Goal: Find specific page/section: Find specific page/section

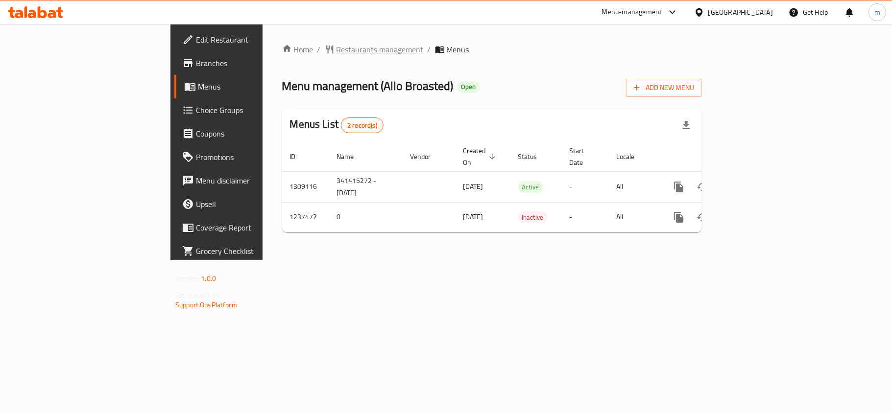
click at [336, 46] on span "Restaurants management" at bounding box center [379, 50] width 87 height 12
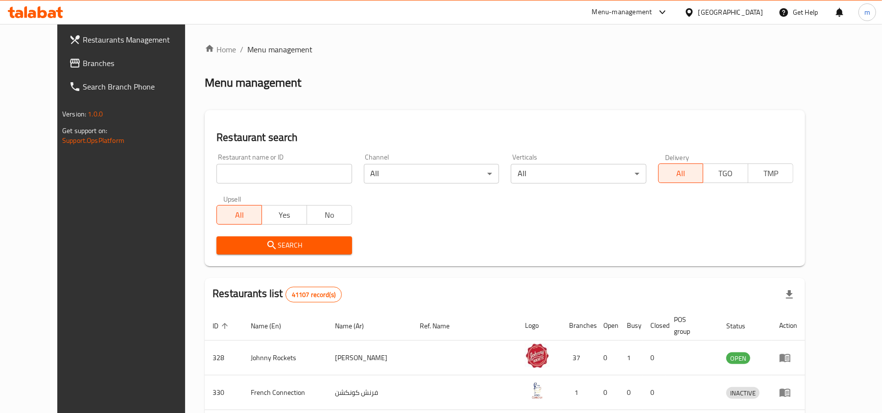
click at [91, 63] on span "Branches" at bounding box center [140, 63] width 114 height 12
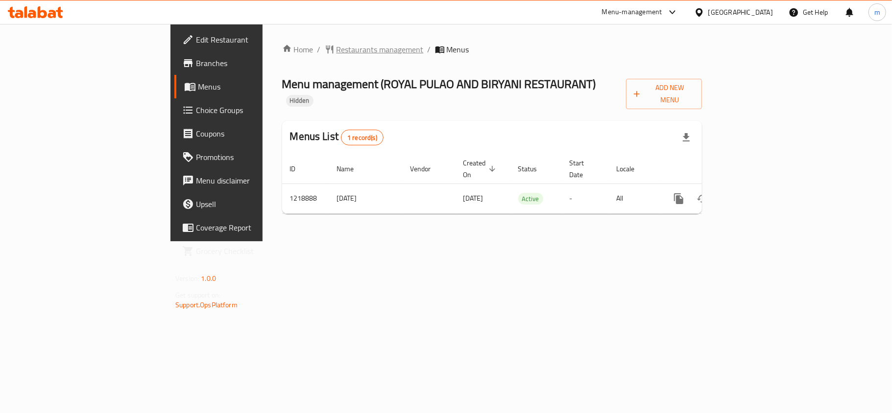
click at [336, 47] on span "Restaurants management" at bounding box center [379, 50] width 87 height 12
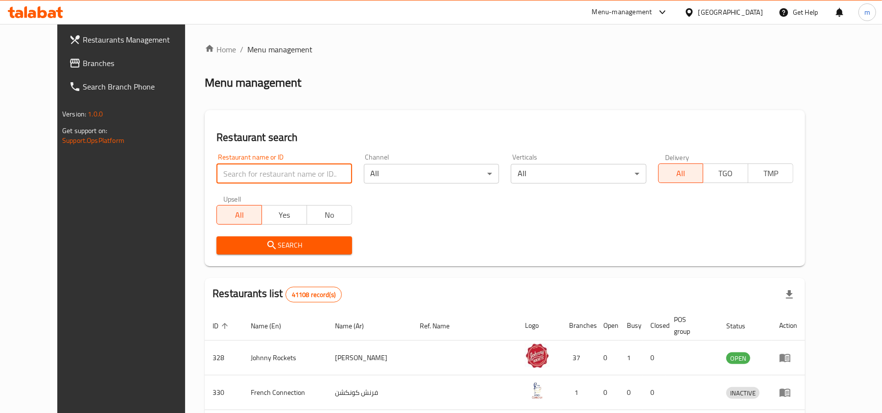
click at [219, 171] on input "search" at bounding box center [283, 174] width 135 height 20
paste input "672842"
type input "672842"
click button "Search" at bounding box center [283, 245] width 135 height 18
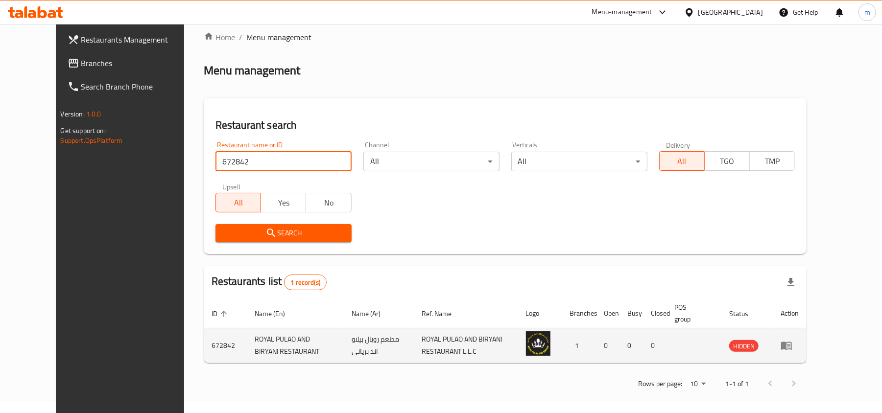
scroll to position [16, 0]
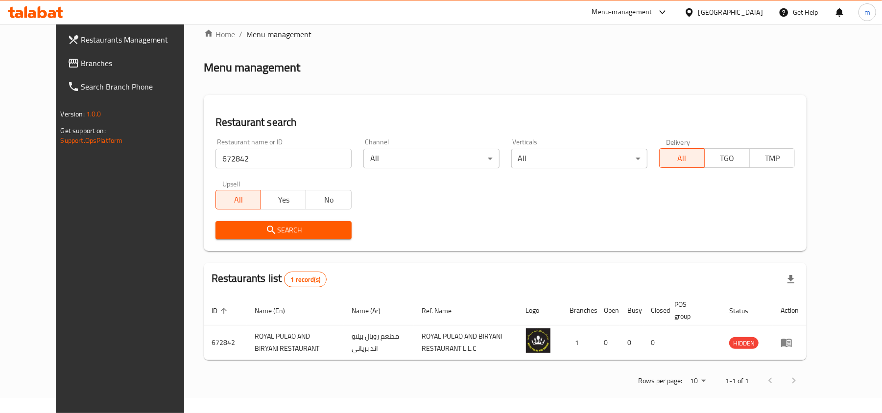
click at [722, 12] on div "[GEOGRAPHIC_DATA]" at bounding box center [730, 12] width 65 height 11
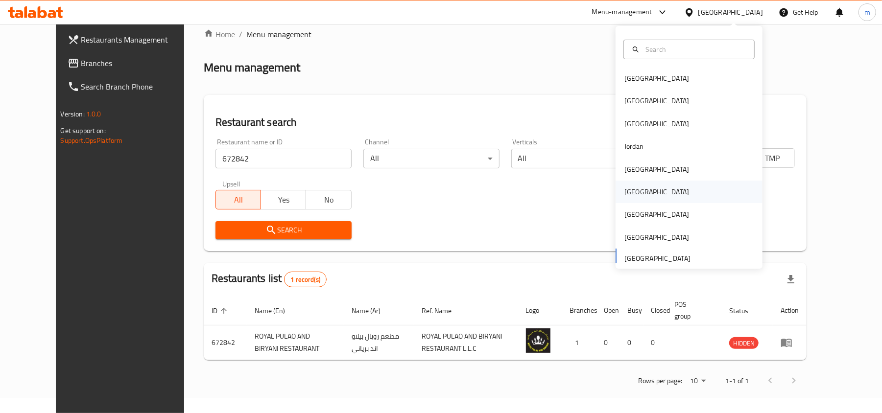
click at [624, 191] on div "Oman" at bounding box center [656, 192] width 65 height 11
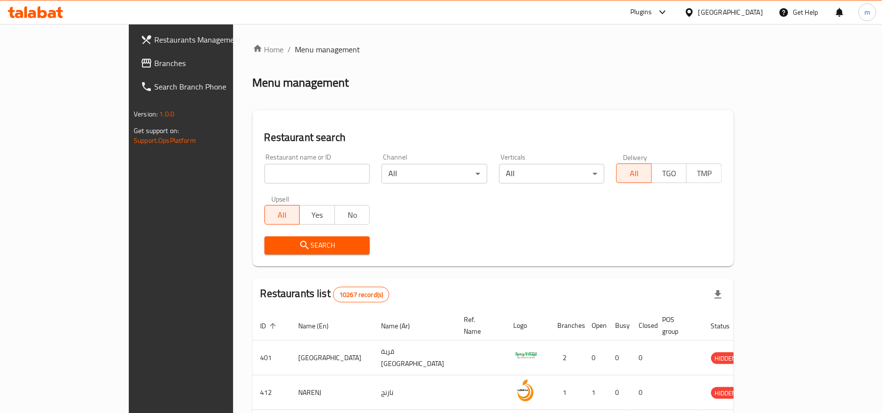
click at [154, 61] on span "Branches" at bounding box center [211, 63] width 114 height 12
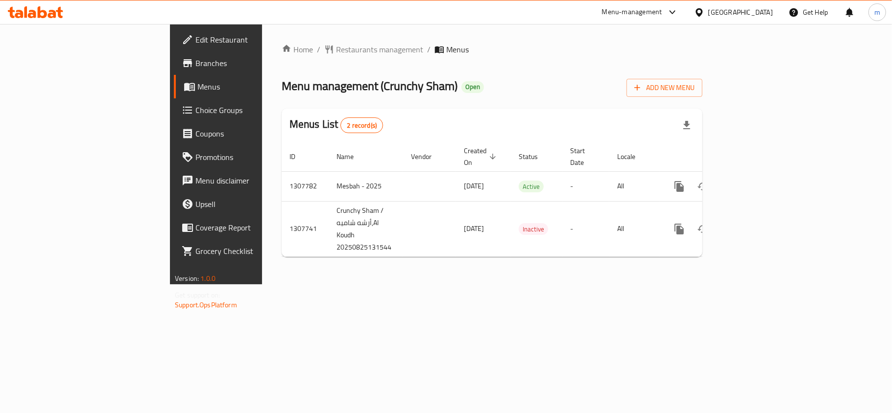
click at [702, 14] on icon at bounding box center [698, 12] width 7 height 8
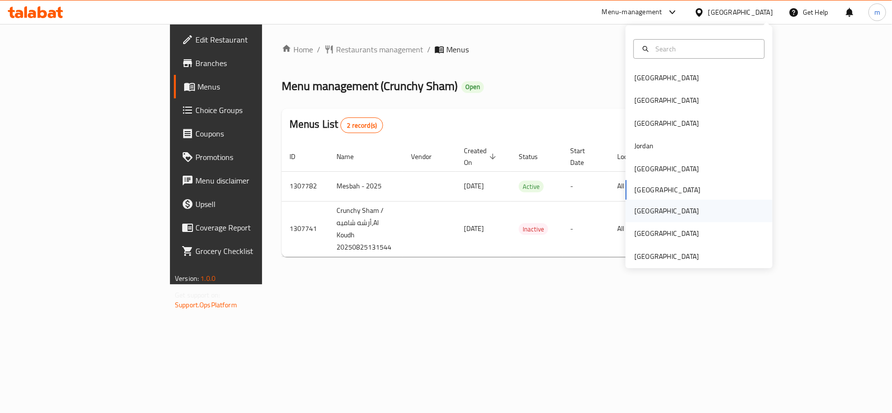
click at [635, 208] on div "[GEOGRAPHIC_DATA]" at bounding box center [666, 211] width 65 height 11
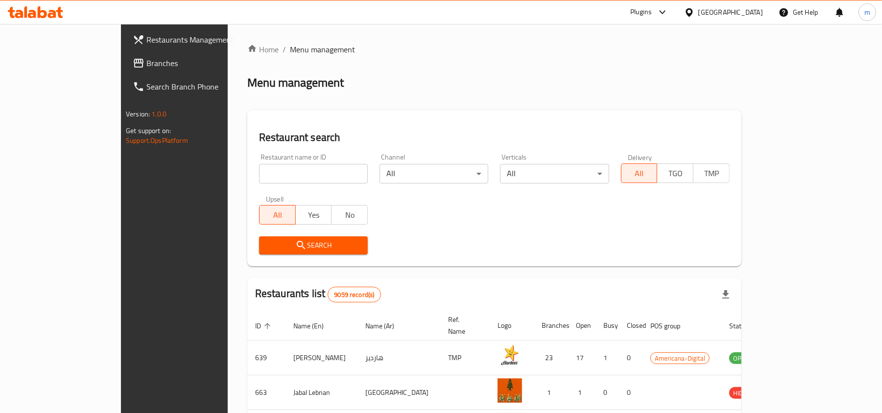
click at [146, 59] on span "Branches" at bounding box center [203, 63] width 114 height 12
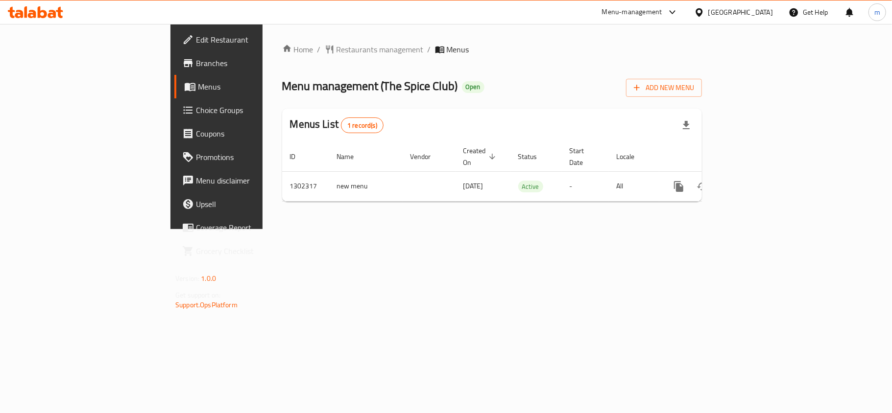
click at [265, 40] on div "Home / Restaurants management / Menus Menu management ( The Spice Club ) Open A…" at bounding box center [491, 126] width 459 height 205
click at [336, 54] on span "Restaurants management" at bounding box center [379, 50] width 87 height 12
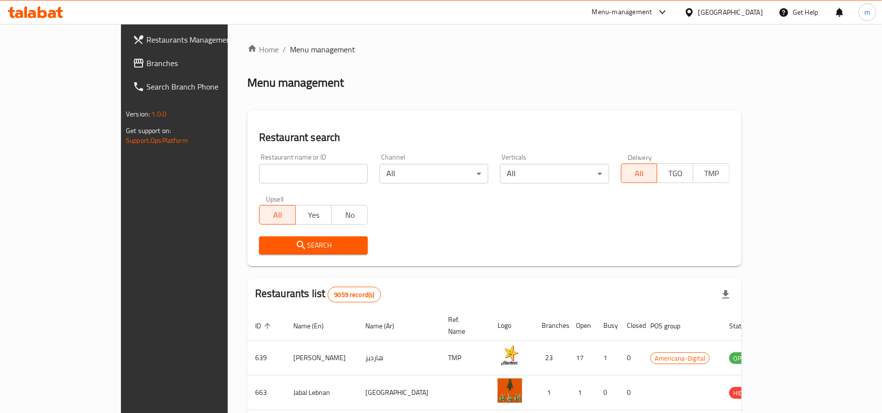
click at [259, 165] on input "search" at bounding box center [313, 174] width 109 height 20
paste input "702382"
type input "702382"
click button "Search" at bounding box center [313, 245] width 109 height 18
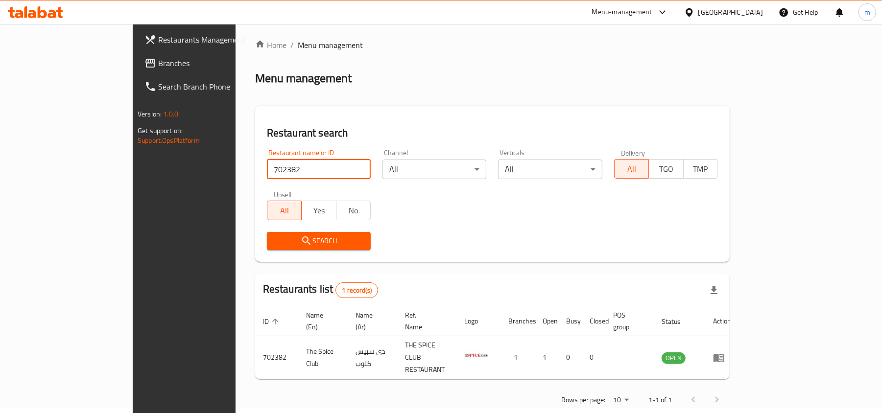
scroll to position [5, 0]
click at [741, 6] on div "[GEOGRAPHIC_DATA]" at bounding box center [723, 11] width 94 height 23
click at [692, 14] on icon at bounding box center [688, 12] width 7 height 8
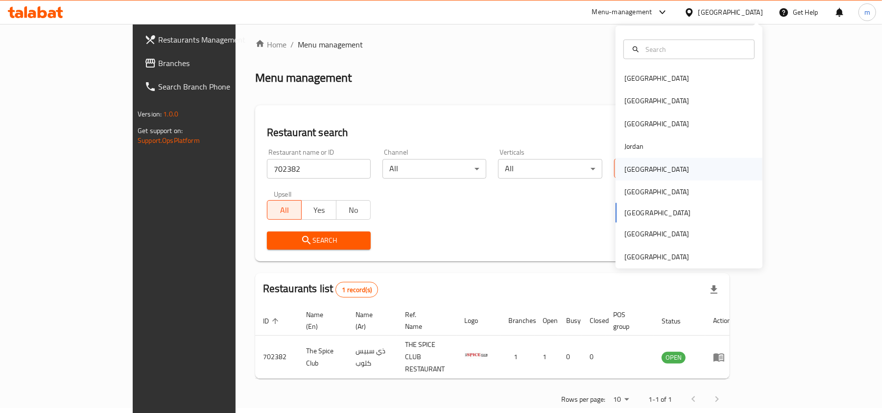
click at [646, 165] on div "[GEOGRAPHIC_DATA]" at bounding box center [688, 169] width 147 height 23
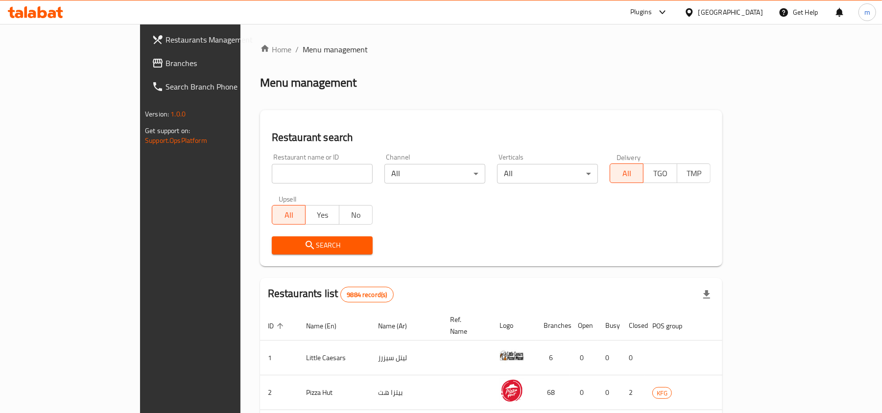
click at [165, 57] on span "Branches" at bounding box center [222, 63] width 114 height 12
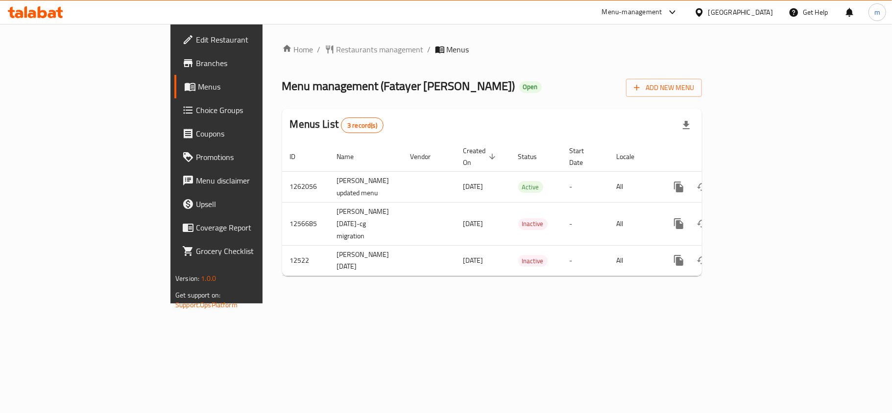
click at [762, 14] on div "[GEOGRAPHIC_DATA]" at bounding box center [740, 12] width 65 height 11
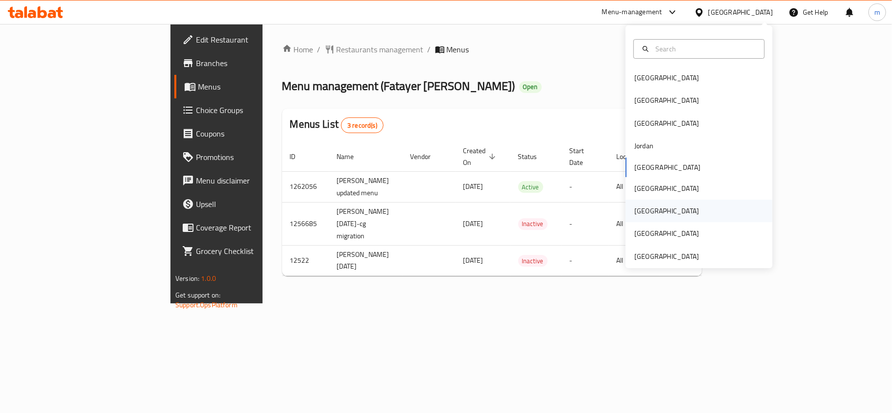
click at [655, 208] on div "[GEOGRAPHIC_DATA]" at bounding box center [698, 211] width 147 height 23
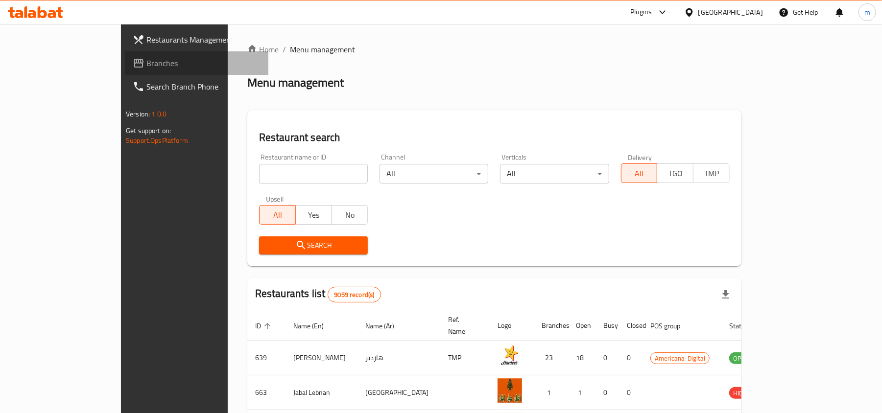
click at [146, 69] on span "Branches" at bounding box center [203, 63] width 114 height 12
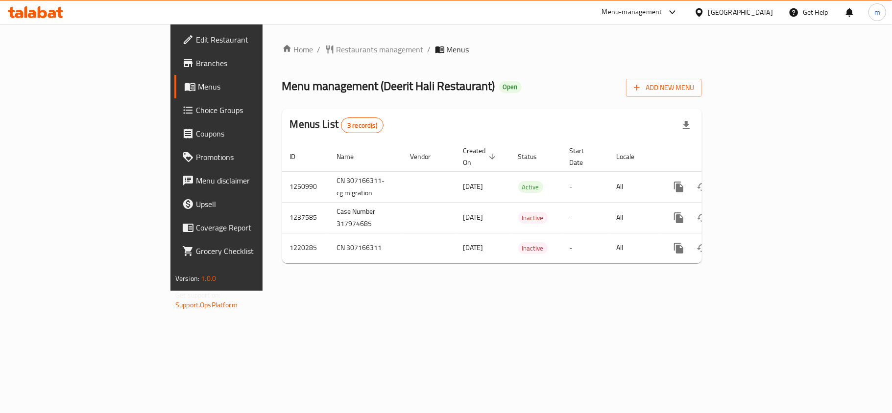
click at [755, 18] on div "[GEOGRAPHIC_DATA]" at bounding box center [740, 12] width 65 height 11
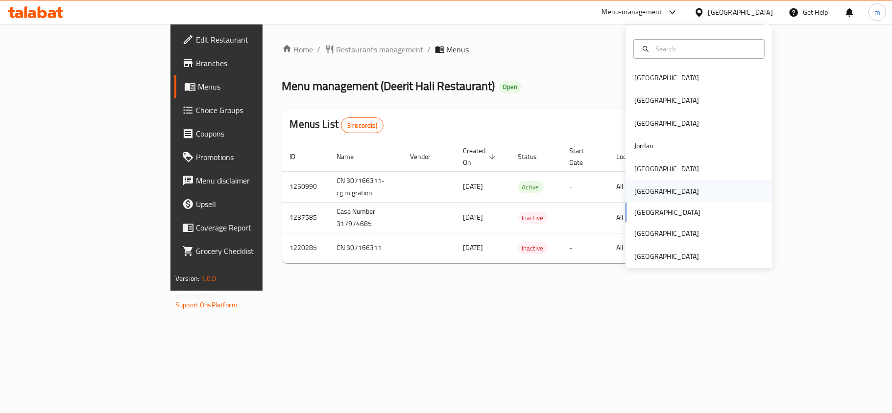
click at [641, 191] on div "[GEOGRAPHIC_DATA]" at bounding box center [666, 191] width 65 height 11
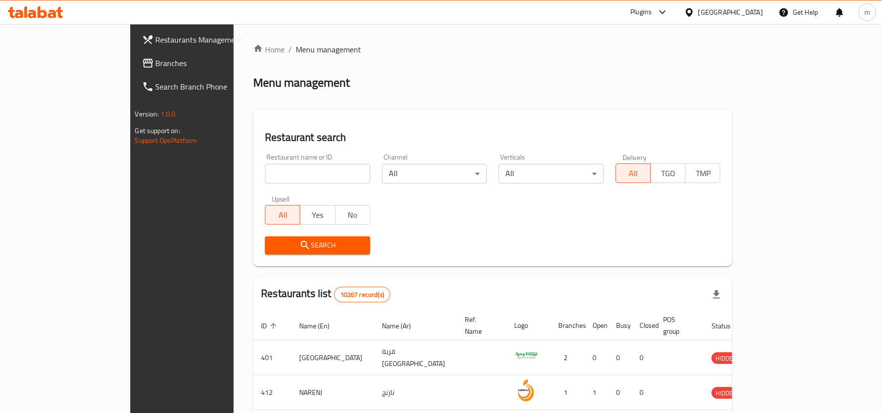
drag, startPoint x: 86, startPoint y: 57, endPoint x: 42, endPoint y: 96, distance: 59.3
click at [156, 57] on span "Branches" at bounding box center [213, 63] width 114 height 12
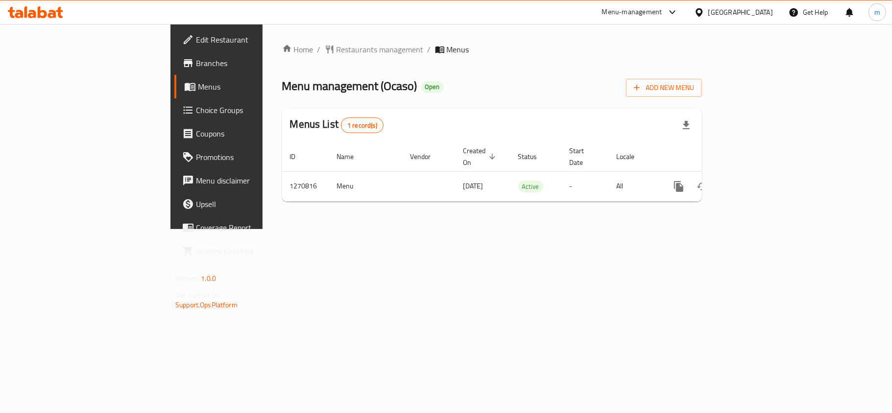
click at [282, 57] on div "Home / Restaurants management / Menus Menu management ( Ocaso ) Open Add New Me…" at bounding box center [492, 127] width 420 height 166
click at [282, 61] on div "Home / Restaurants management / Menus Menu management ( Ocaso ) Open Add New Me…" at bounding box center [492, 127] width 420 height 166
click at [282, 57] on div "Home / Restaurants management / Menus Menu management ( Ocaso ) Open Add New Me…" at bounding box center [492, 127] width 420 height 166
click at [336, 53] on span "Restaurants management" at bounding box center [379, 50] width 87 height 12
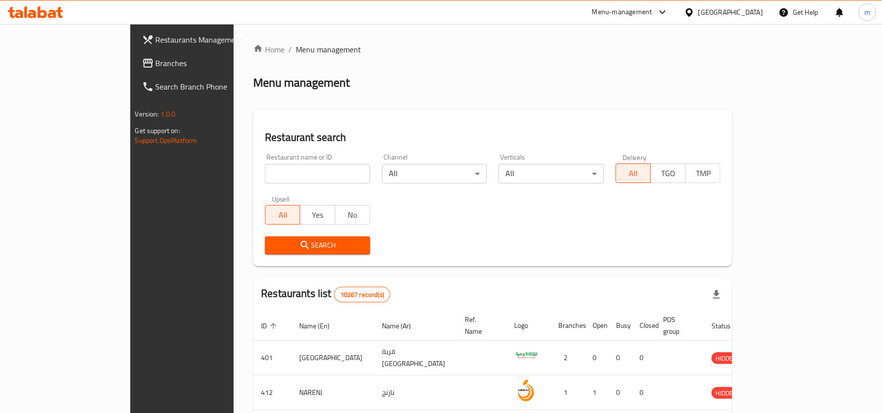
click at [156, 62] on span "Branches" at bounding box center [213, 63] width 114 height 12
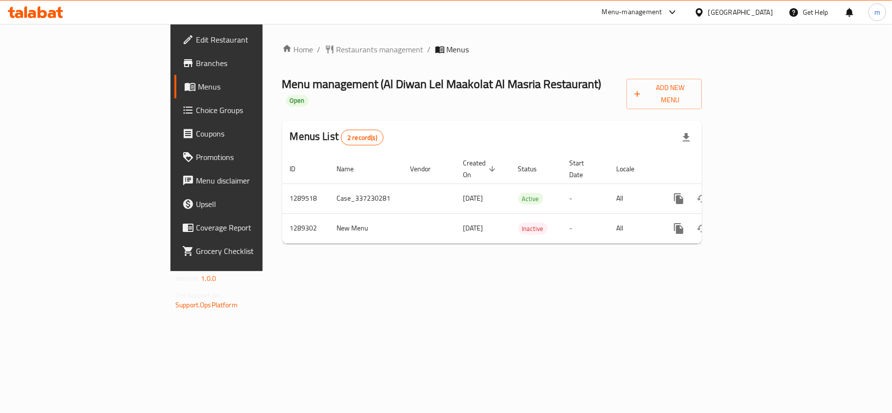
click at [283, 58] on div "Home / Restaurants management / Menus Menu management ( [PERSON_NAME] Lel Maako…" at bounding box center [492, 148] width 420 height 208
click at [336, 47] on span "Restaurants management" at bounding box center [379, 50] width 87 height 12
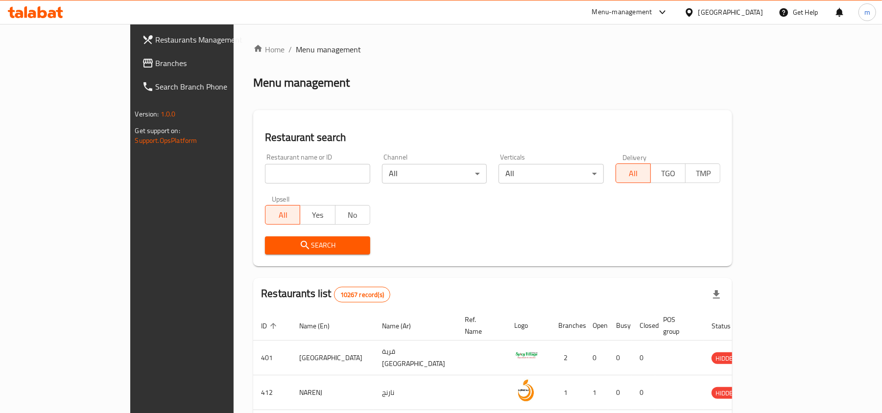
click at [265, 177] on input "search" at bounding box center [317, 174] width 105 height 20
paste input "697533"
type input "697533"
click button "Search" at bounding box center [317, 245] width 105 height 18
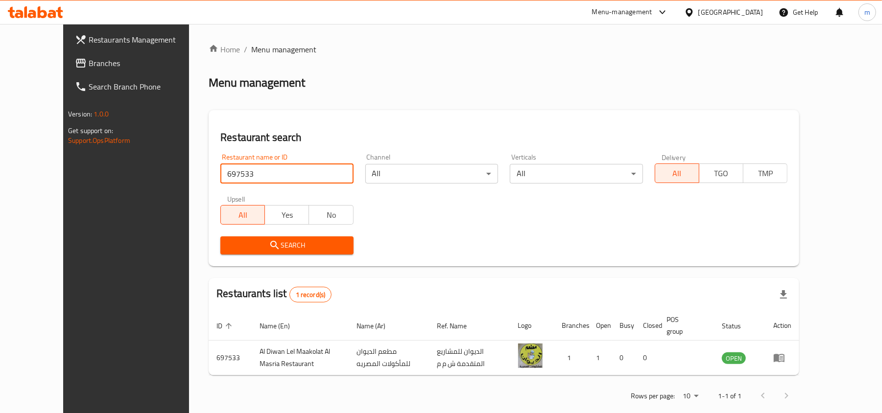
scroll to position [16, 0]
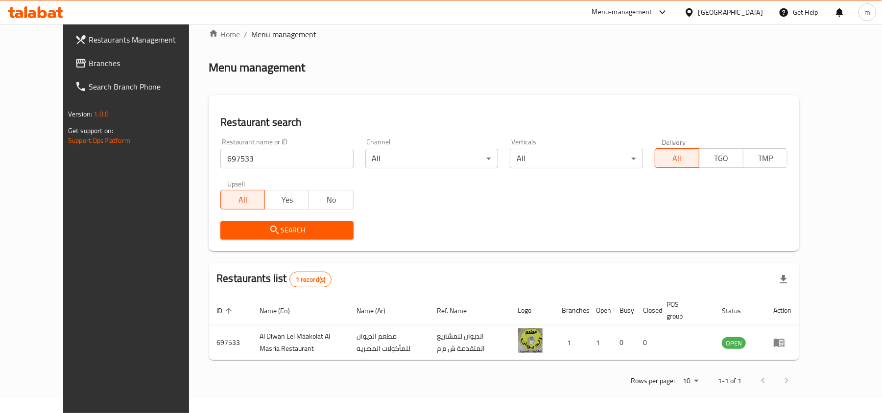
click at [692, 9] on icon at bounding box center [688, 12] width 7 height 8
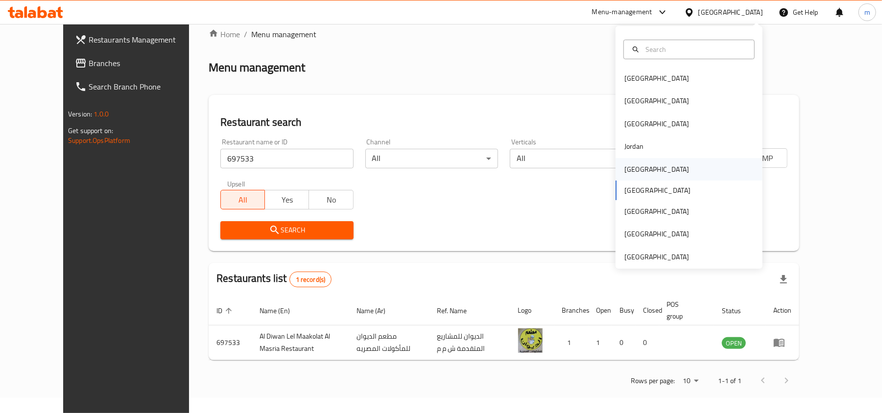
click at [639, 164] on div "[GEOGRAPHIC_DATA]" at bounding box center [656, 169] width 80 height 23
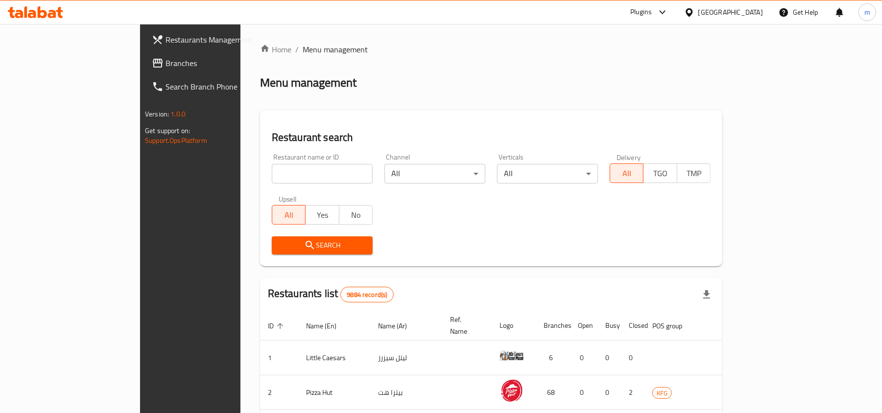
click at [165, 57] on span "Branches" at bounding box center [222, 63] width 114 height 12
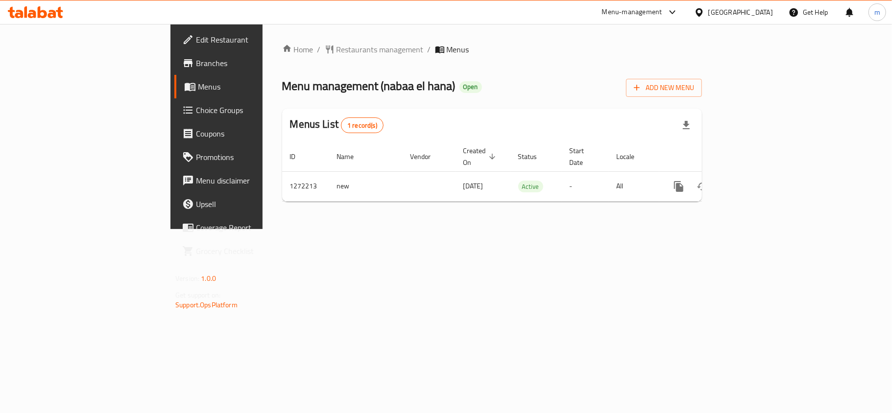
click at [743, 19] on div "[GEOGRAPHIC_DATA]" at bounding box center [733, 11] width 94 height 23
click at [704, 10] on icon at bounding box center [699, 12] width 10 height 10
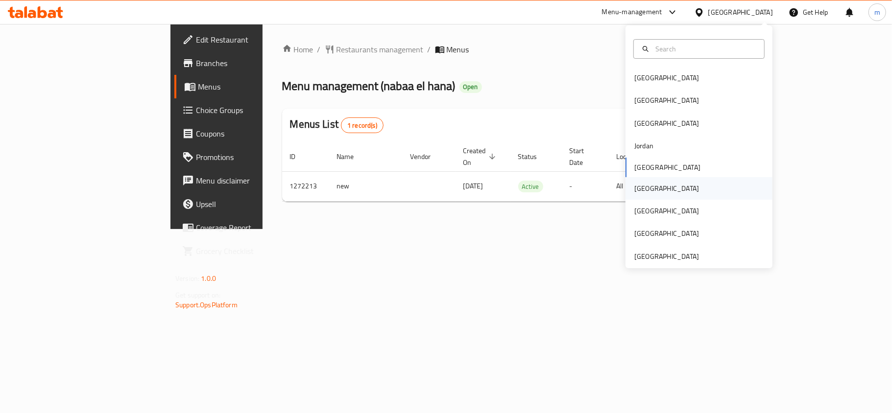
click at [634, 184] on div "[GEOGRAPHIC_DATA]" at bounding box center [666, 188] width 65 height 11
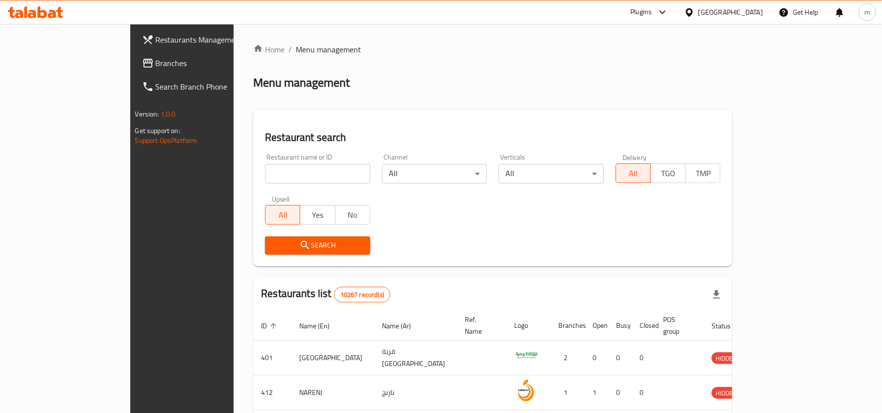
click at [156, 69] on span "Branches" at bounding box center [213, 63] width 114 height 12
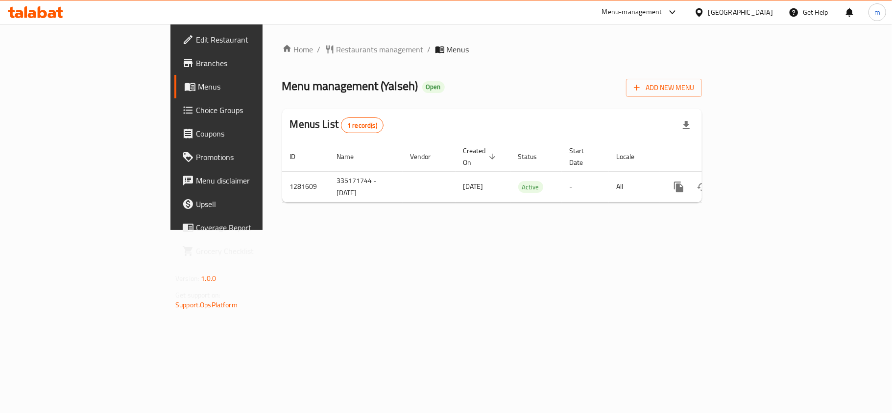
click at [282, 57] on div "Home / Restaurants management / Menus Menu management ( Yalseh ) Open Add New M…" at bounding box center [492, 127] width 420 height 167
click at [336, 50] on span "Restaurants management" at bounding box center [379, 50] width 87 height 12
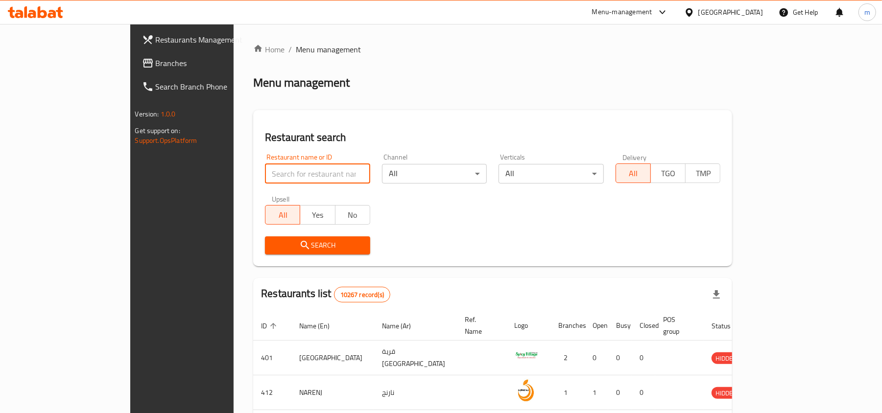
click at [265, 168] on input "search" at bounding box center [317, 174] width 105 height 20
paste input "694480"
type input "694480"
click button "Search" at bounding box center [317, 245] width 105 height 18
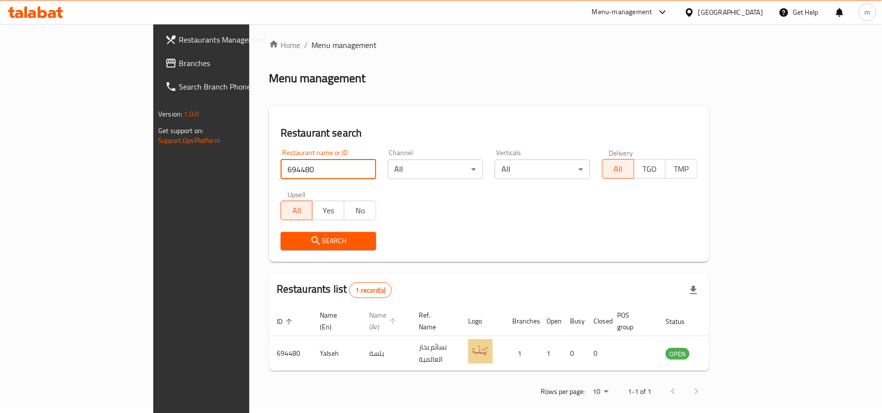
scroll to position [5, 0]
click at [698, 10] on div at bounding box center [691, 12] width 14 height 11
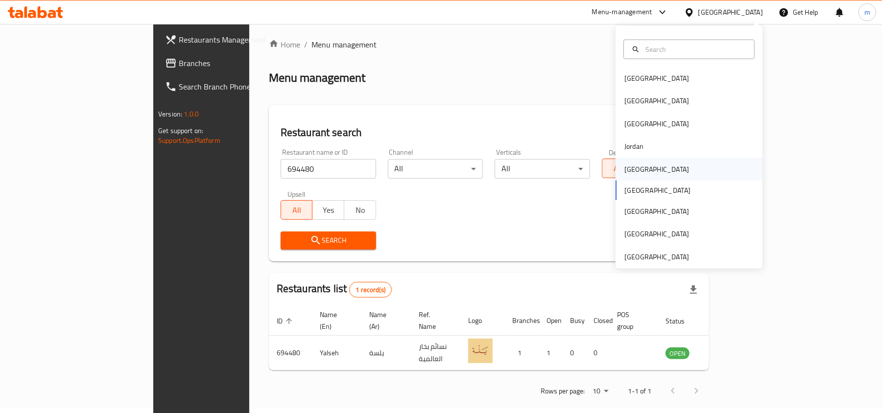
click at [634, 167] on div "[GEOGRAPHIC_DATA]" at bounding box center [656, 169] width 65 height 11
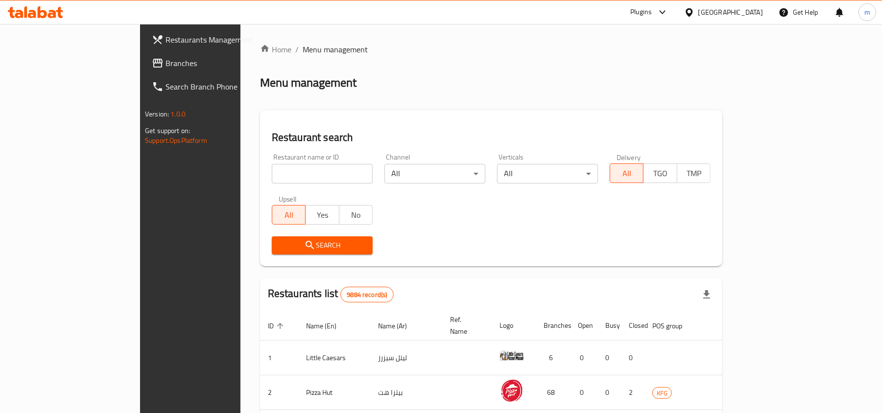
click at [144, 76] on link "Search Branch Phone" at bounding box center [215, 86] width 143 height 23
click at [165, 61] on span "Branches" at bounding box center [222, 63] width 114 height 12
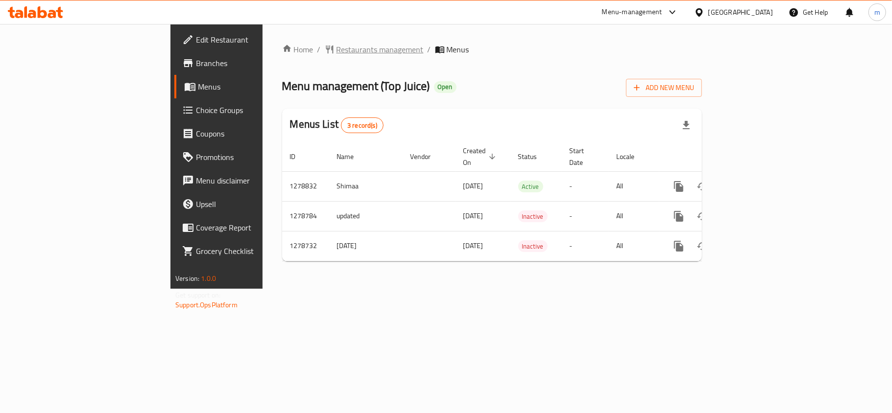
click at [336, 53] on span "Restaurants management" at bounding box center [379, 50] width 87 height 12
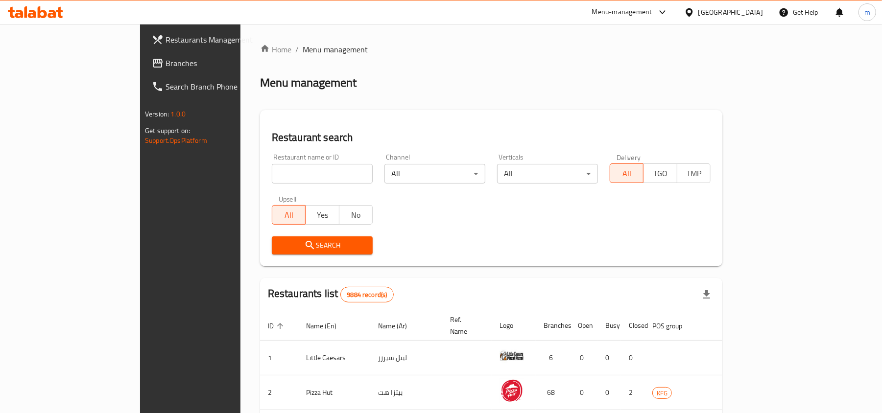
click at [165, 65] on span "Branches" at bounding box center [222, 63] width 114 height 12
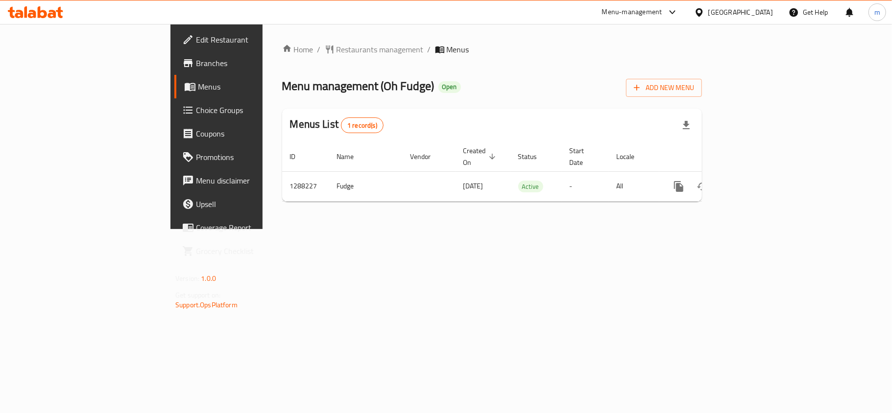
click at [704, 7] on icon at bounding box center [699, 12] width 10 height 10
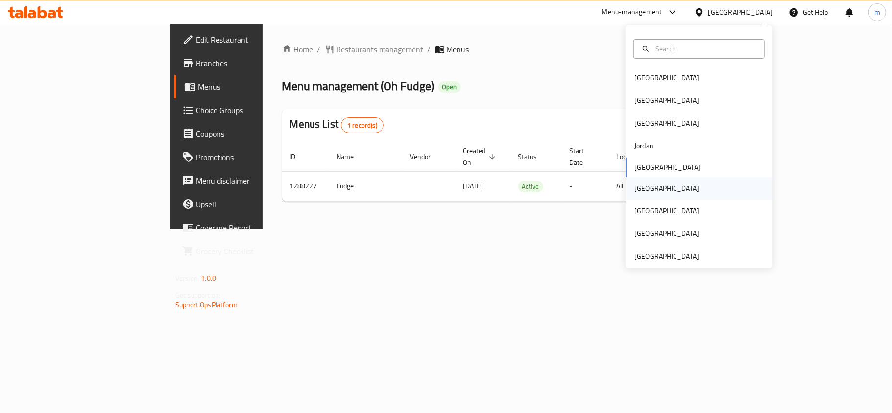
click at [661, 187] on div "[GEOGRAPHIC_DATA]" at bounding box center [698, 188] width 147 height 23
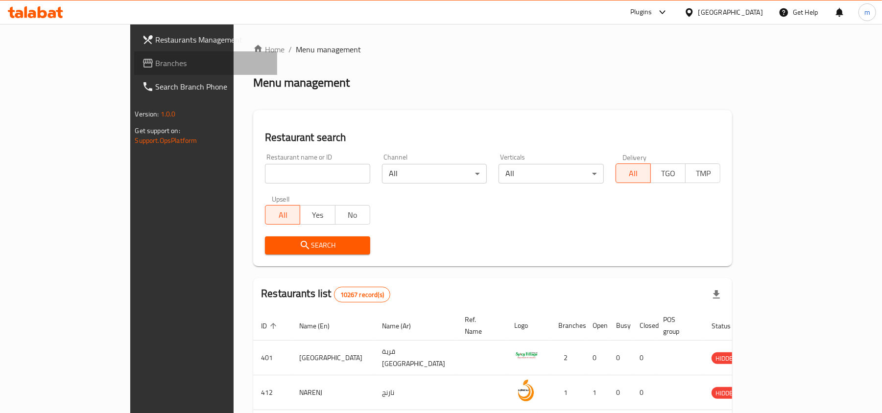
click at [134, 53] on link "Branches" at bounding box center [205, 62] width 143 height 23
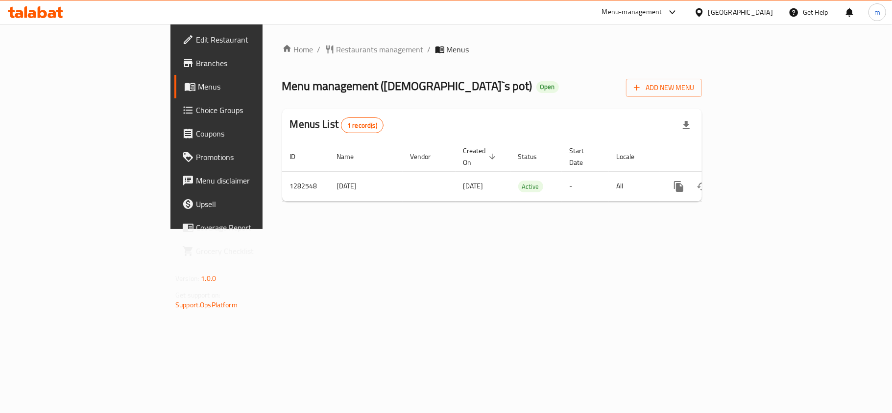
click at [441, 90] on div "Menu management ( [DEMOGRAPHIC_DATA]`s pot ) Open Add New Menu" at bounding box center [492, 86] width 420 height 22
click at [702, 14] on icon at bounding box center [698, 12] width 7 height 8
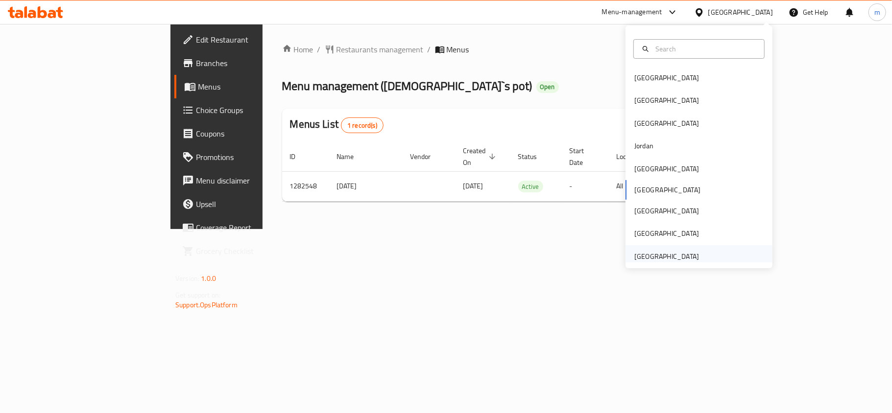
click at [663, 253] on div "[GEOGRAPHIC_DATA]" at bounding box center [666, 256] width 65 height 11
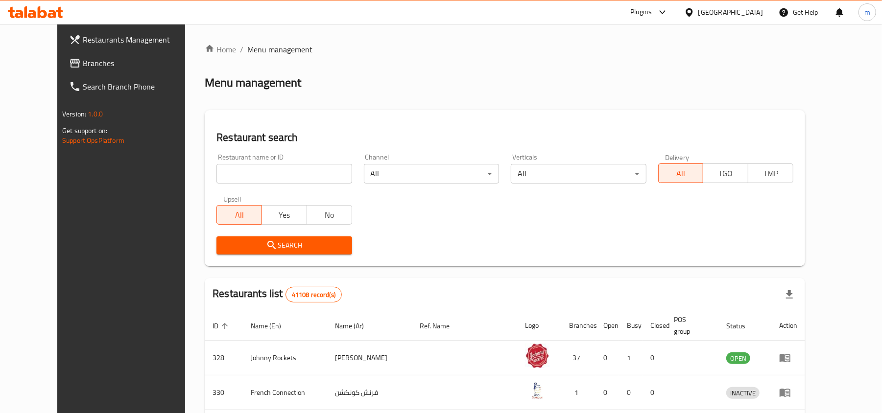
click at [83, 69] on span "Branches" at bounding box center [140, 63] width 114 height 12
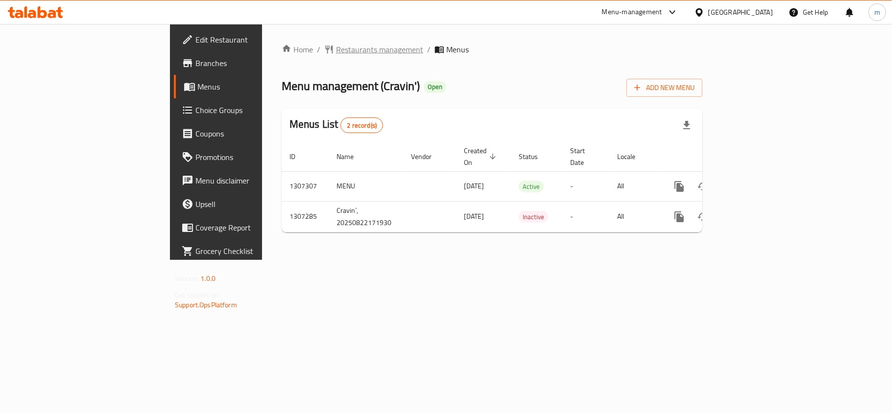
click at [336, 45] on span "Restaurants management" at bounding box center [379, 50] width 87 height 12
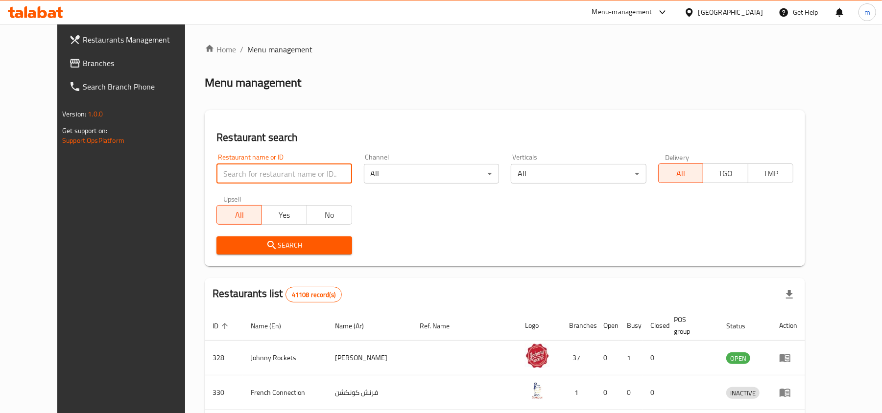
click at [234, 165] on input "search" at bounding box center [283, 174] width 135 height 20
paste input "704406"
type input "704406"
click button "Search" at bounding box center [283, 245] width 135 height 18
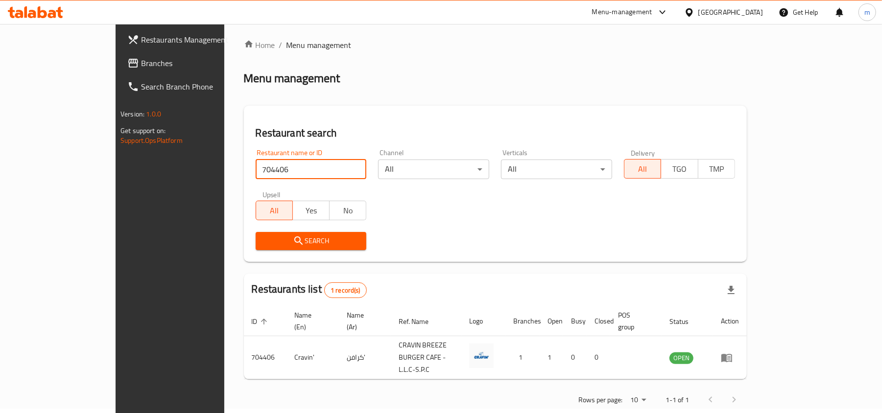
scroll to position [5, 0]
click at [751, 11] on div "[GEOGRAPHIC_DATA]" at bounding box center [730, 12] width 65 height 11
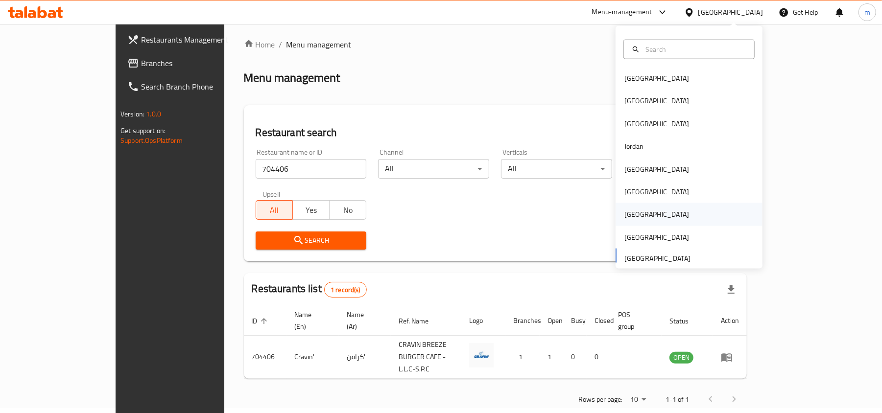
click at [624, 218] on div "[GEOGRAPHIC_DATA]" at bounding box center [656, 214] width 65 height 11
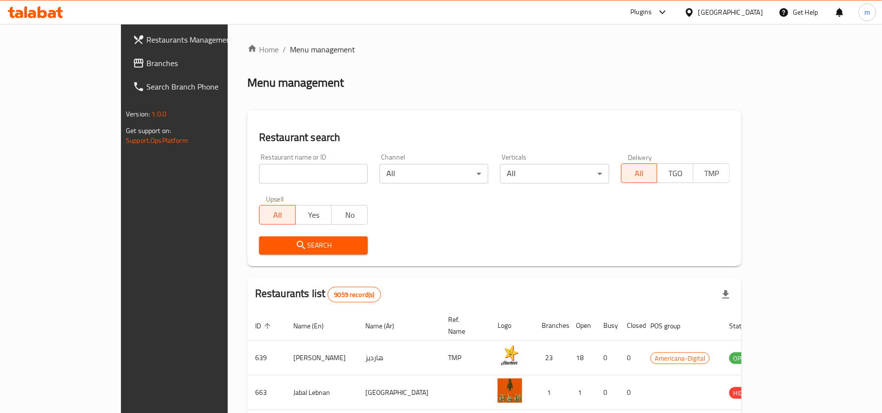
click at [146, 63] on span "Branches" at bounding box center [203, 63] width 114 height 12
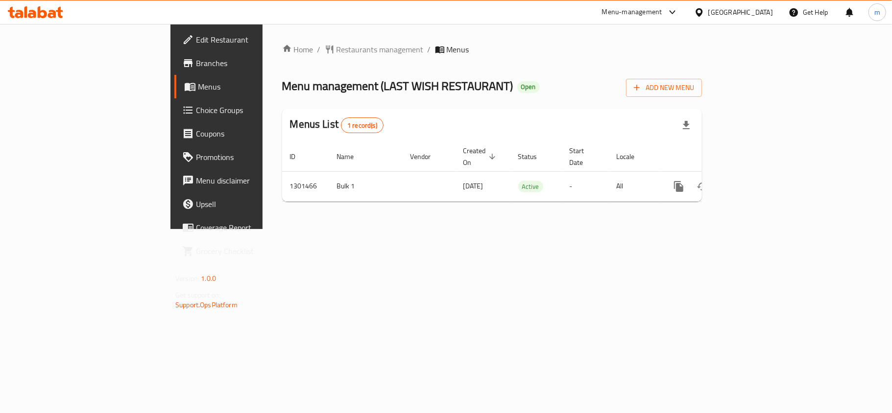
click at [704, 10] on icon at bounding box center [699, 12] width 10 height 10
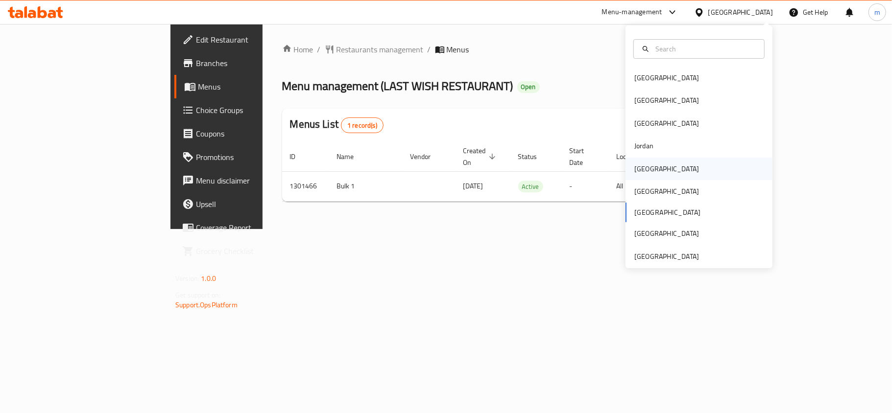
click at [634, 173] on div "[GEOGRAPHIC_DATA]" at bounding box center [666, 169] width 65 height 11
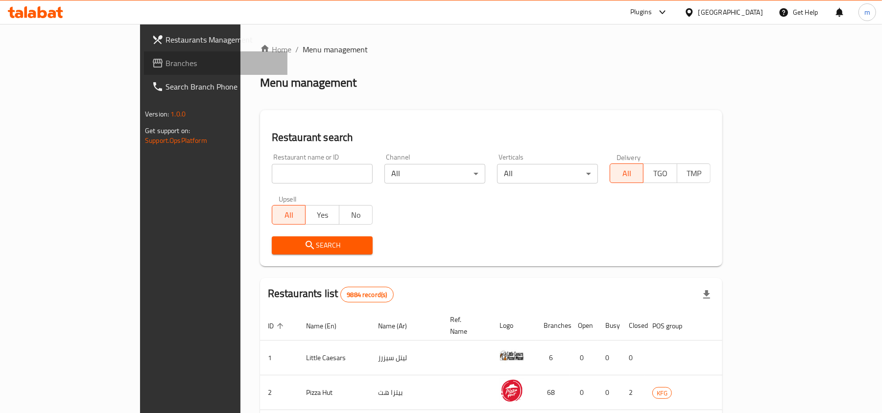
click at [165, 59] on span "Branches" at bounding box center [222, 63] width 114 height 12
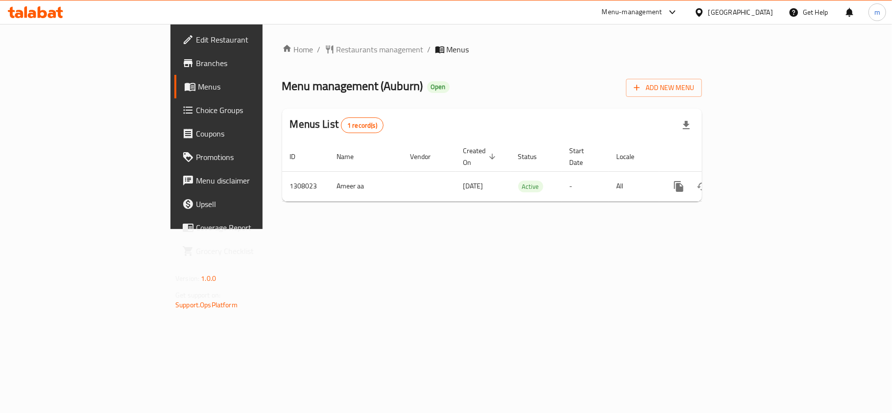
click at [702, 14] on icon at bounding box center [698, 12] width 7 height 8
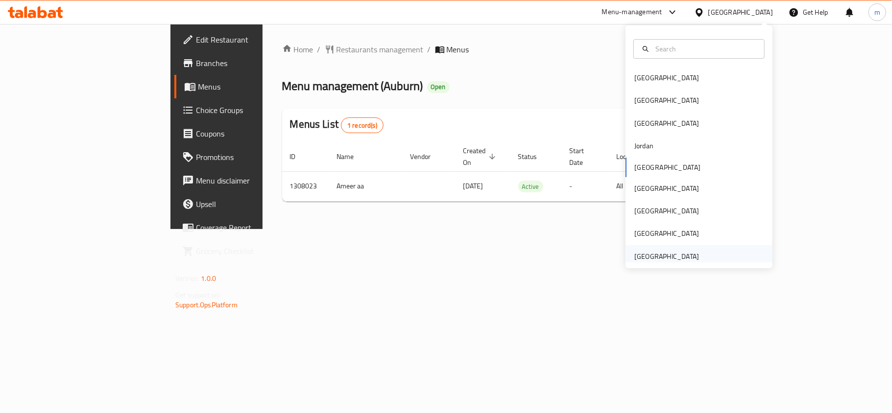
click at [674, 255] on div "[GEOGRAPHIC_DATA]" at bounding box center [666, 256] width 65 height 11
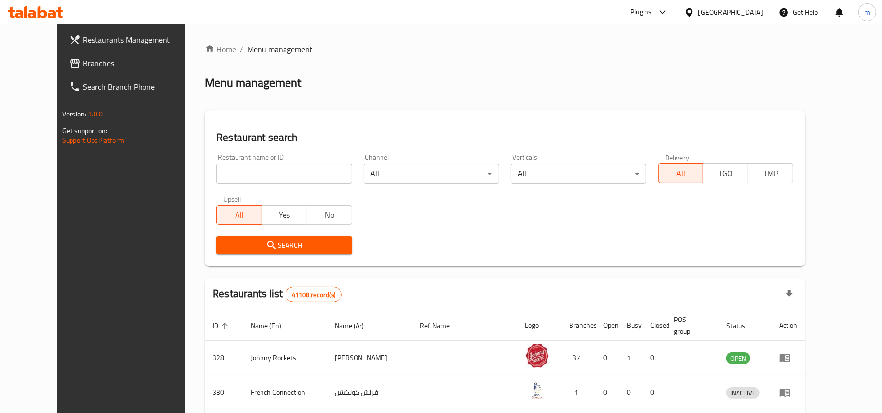
click at [61, 73] on link "Branches" at bounding box center [132, 62] width 143 height 23
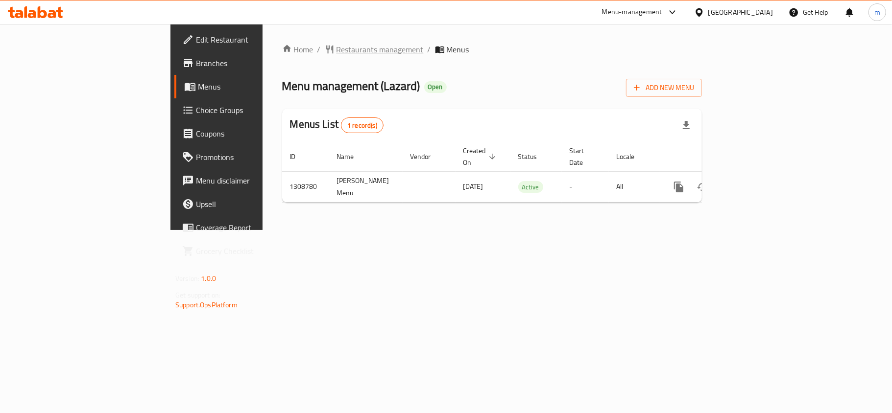
click at [336, 55] on span "Restaurants management" at bounding box center [379, 50] width 87 height 12
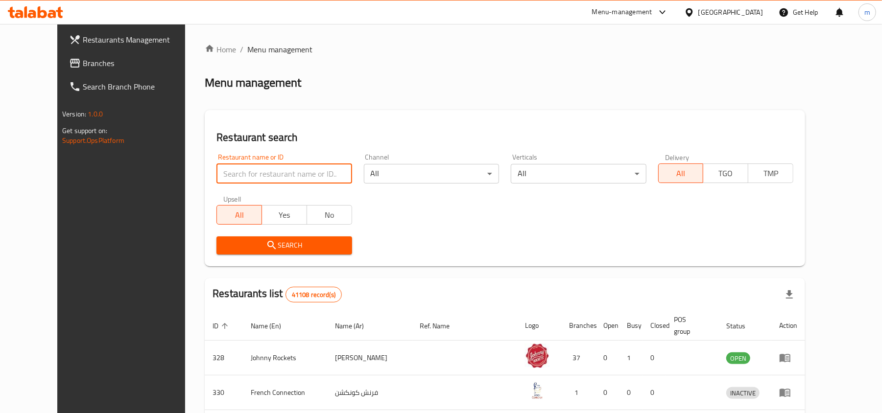
click at [222, 175] on input "search" at bounding box center [283, 174] width 135 height 20
paste input "704655"
type input "704655"
click button "Search" at bounding box center [283, 245] width 135 height 18
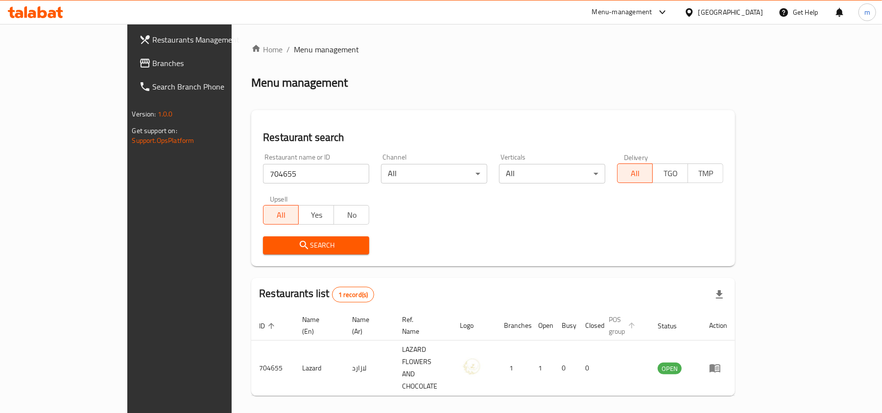
scroll to position [5, 0]
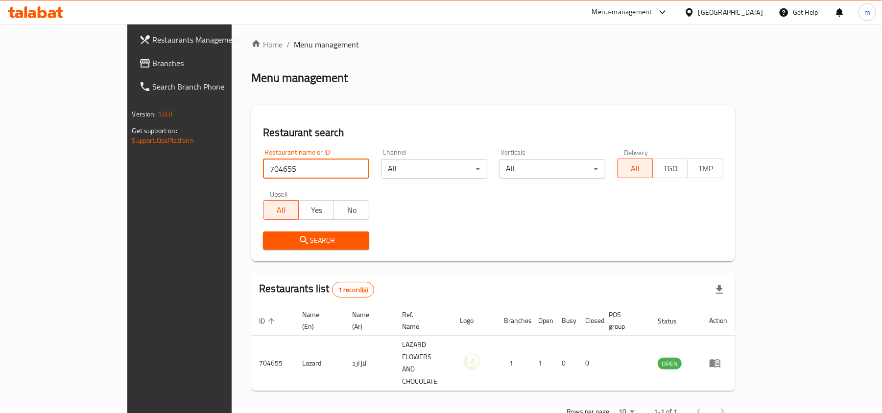
click at [153, 67] on span "Branches" at bounding box center [210, 63] width 114 height 12
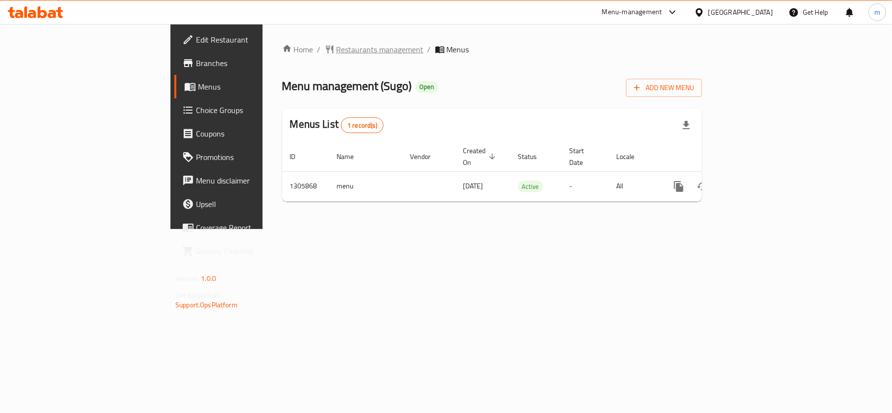
click at [336, 50] on span "Restaurants management" at bounding box center [379, 50] width 87 height 12
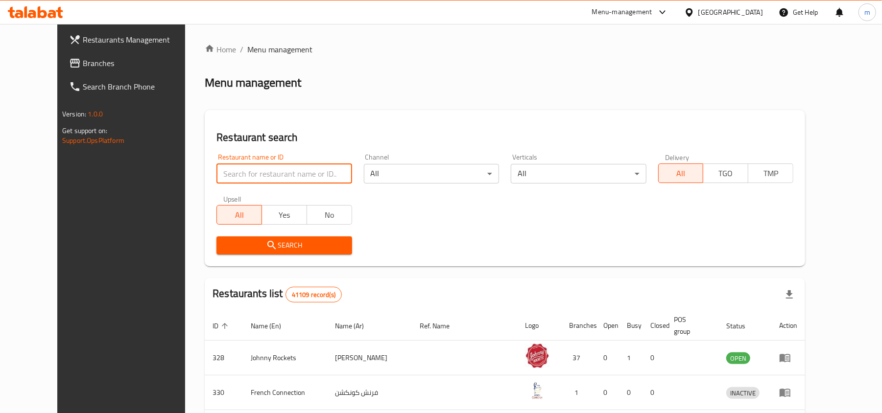
click at [216, 183] on input "search" at bounding box center [283, 174] width 135 height 20
paste input "703694"
type input "703694"
click button "Search" at bounding box center [283, 245] width 135 height 18
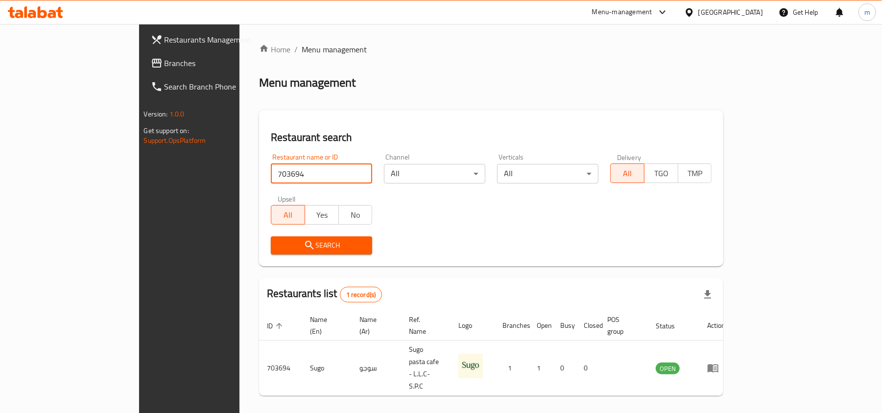
click at [143, 70] on link "Branches" at bounding box center [214, 62] width 143 height 23
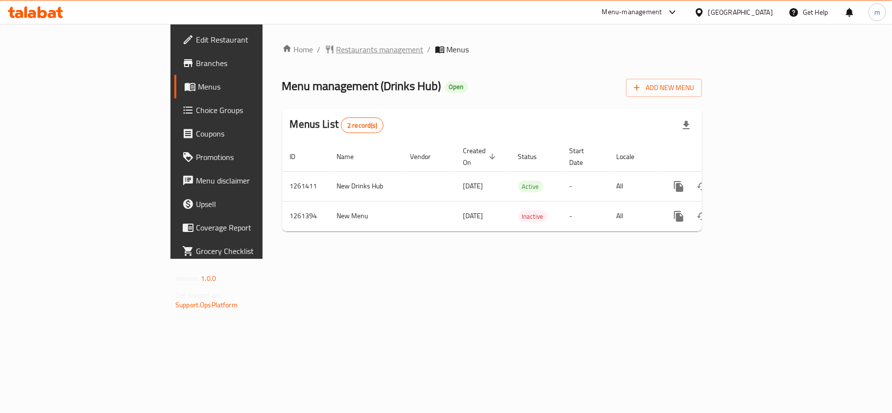
click at [336, 53] on span "Restaurants management" at bounding box center [379, 50] width 87 height 12
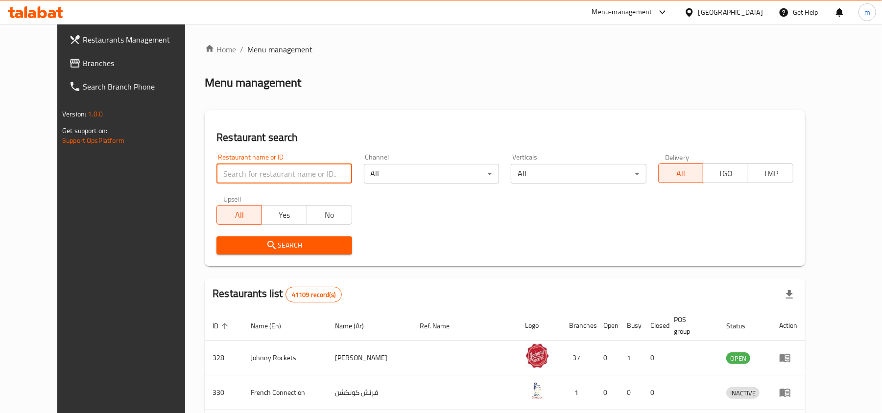
click at [216, 173] on input "search" at bounding box center [283, 174] width 135 height 20
paste input "685153"
type input "685153"
click button "Search" at bounding box center [283, 245] width 135 height 18
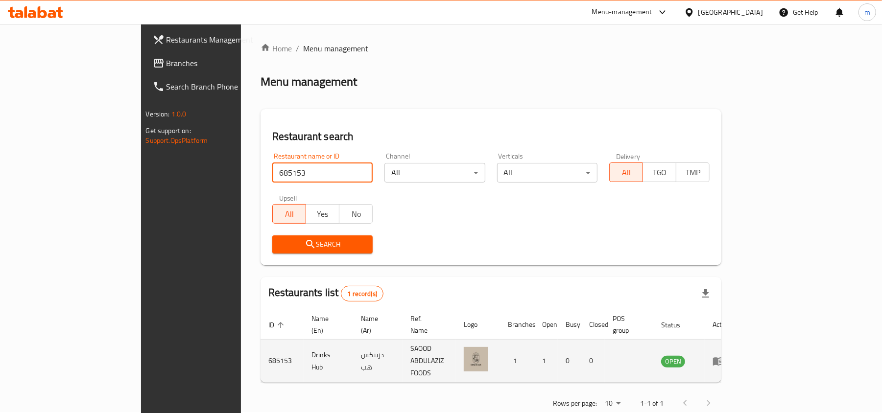
scroll to position [5, 0]
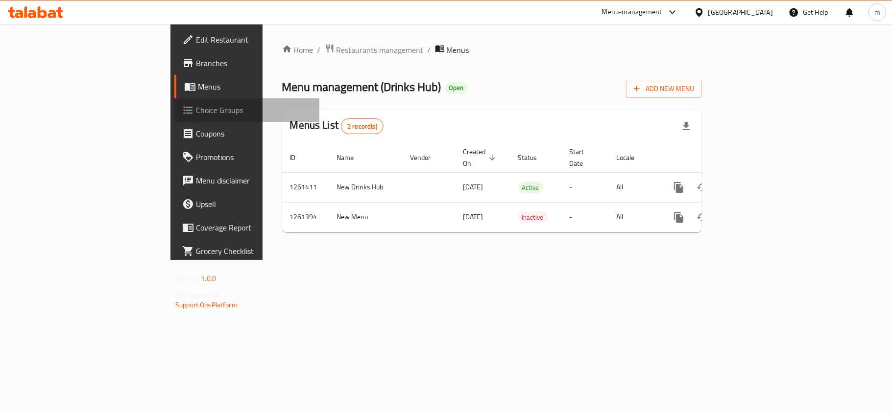
click at [196, 109] on span "Choice Groups" at bounding box center [254, 110] width 116 height 12
